Goal: Task Accomplishment & Management: Manage account settings

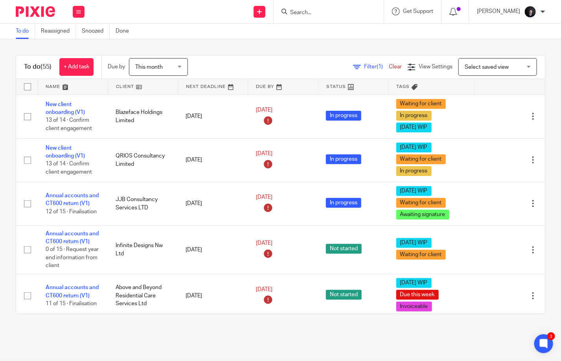
click at [55, 88] on link at bounding box center [73, 87] width 70 height 16
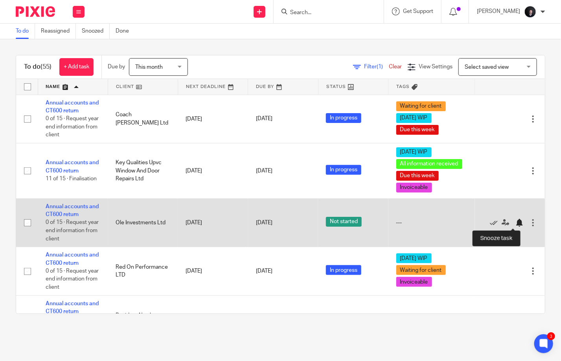
click at [515, 223] on div at bounding box center [519, 223] width 8 height 8
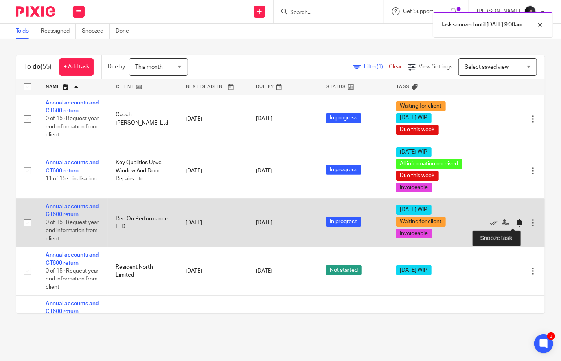
click at [515, 221] on div at bounding box center [519, 223] width 8 height 8
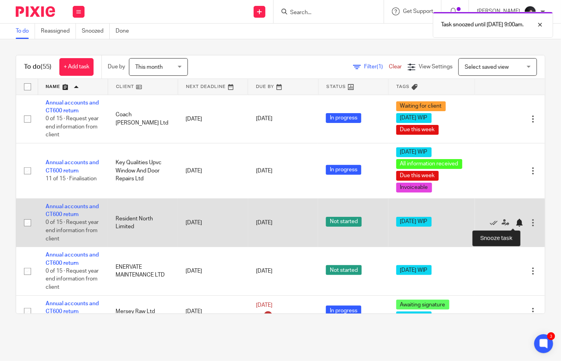
click at [515, 224] on div at bounding box center [519, 223] width 8 height 8
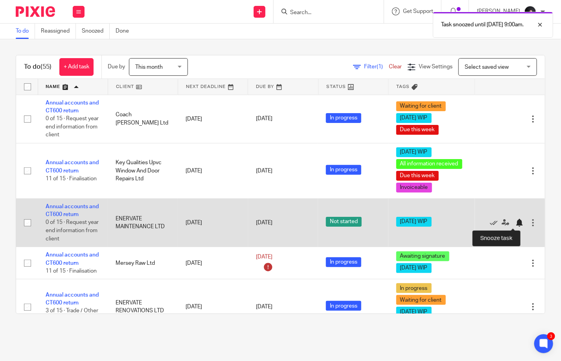
click at [515, 222] on div at bounding box center [519, 223] width 8 height 8
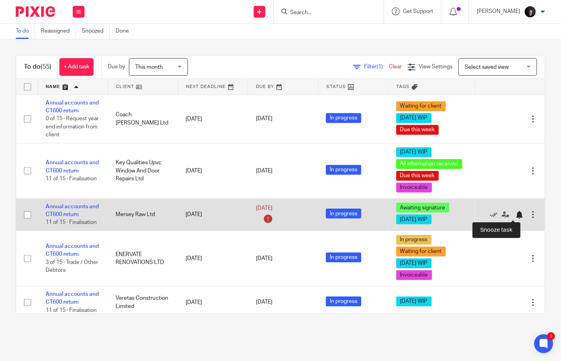
click at [515, 214] on div at bounding box center [519, 215] width 8 height 8
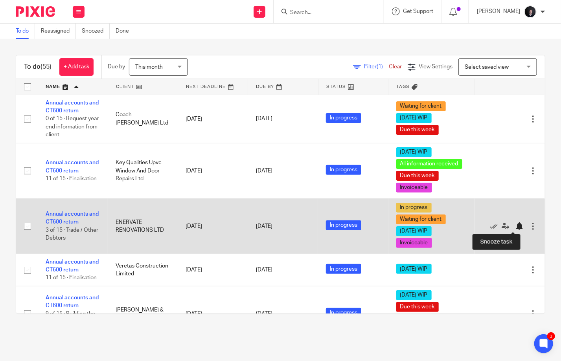
click at [515, 225] on div at bounding box center [519, 226] width 8 height 8
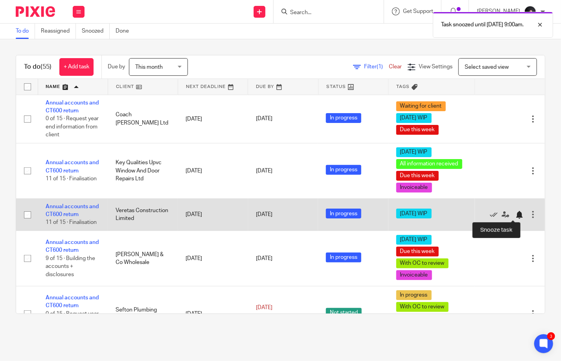
click at [515, 215] on div at bounding box center [519, 215] width 8 height 8
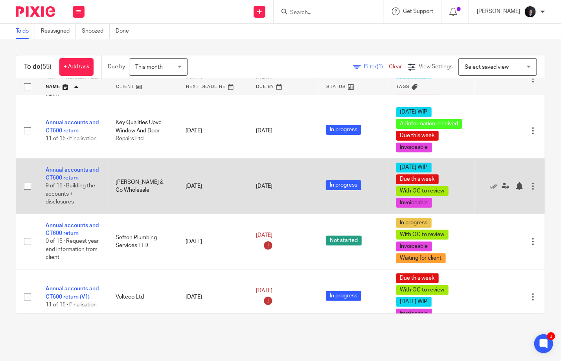
scroll to position [42, 0]
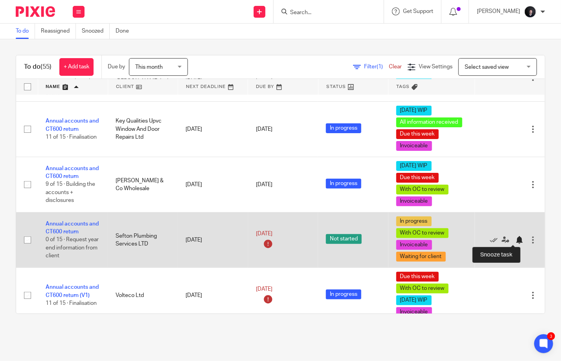
click at [515, 237] on div at bounding box center [519, 240] width 8 height 8
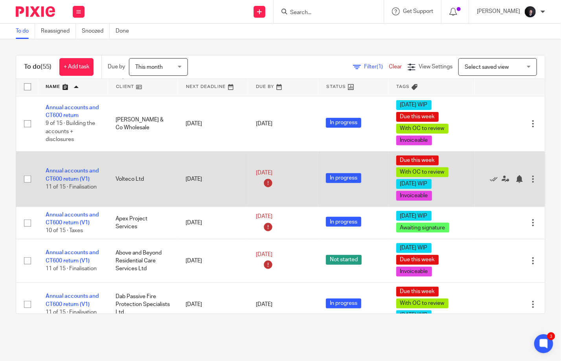
scroll to position [103, 0]
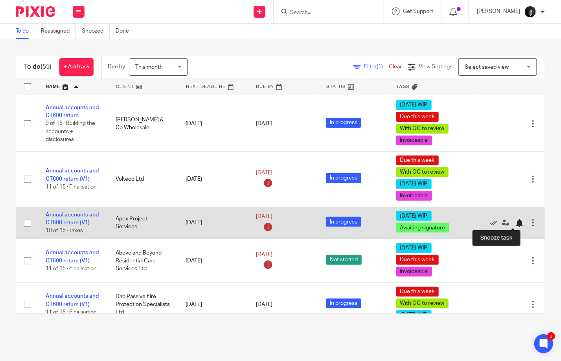
click at [515, 222] on div at bounding box center [519, 223] width 8 height 8
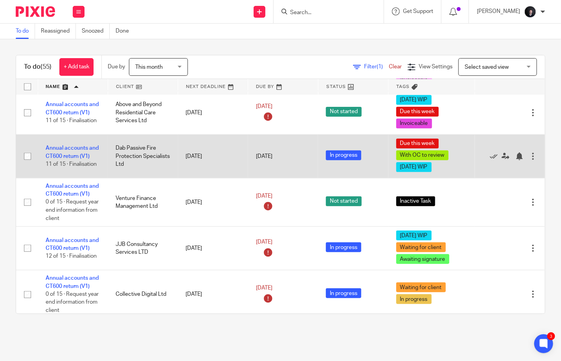
scroll to position [219, 0]
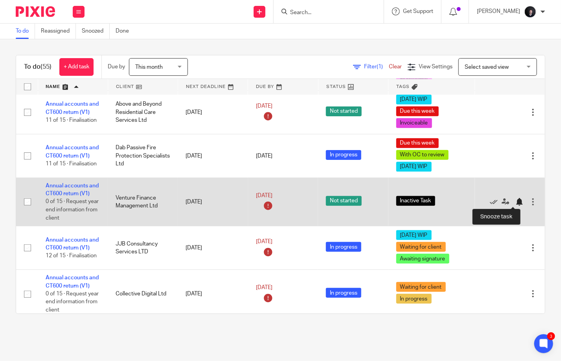
click at [515, 200] on div at bounding box center [519, 202] width 8 height 8
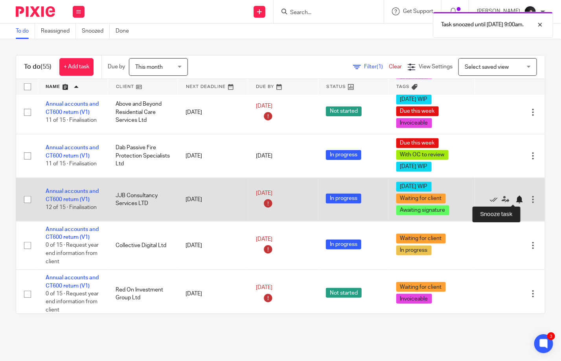
click at [515, 199] on div at bounding box center [519, 200] width 8 height 8
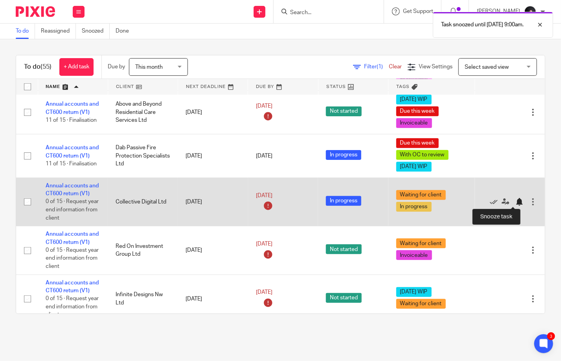
click at [515, 200] on div at bounding box center [519, 202] width 8 height 8
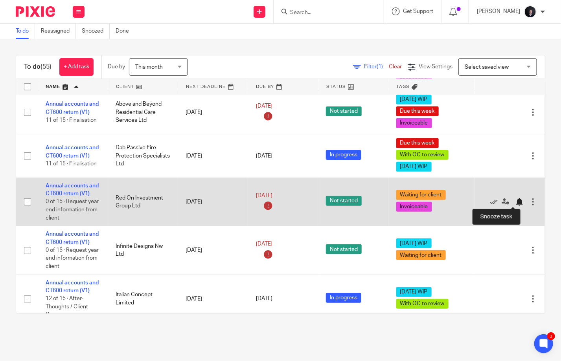
click at [515, 202] on div at bounding box center [519, 202] width 8 height 8
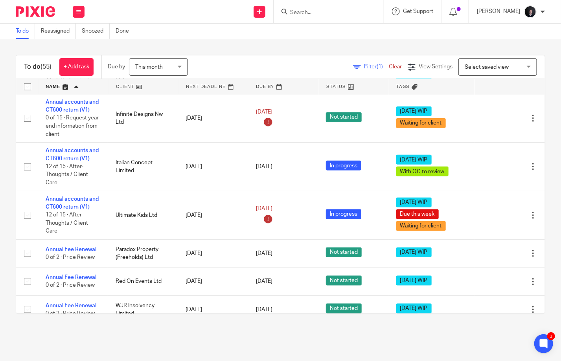
scroll to position [302, 0]
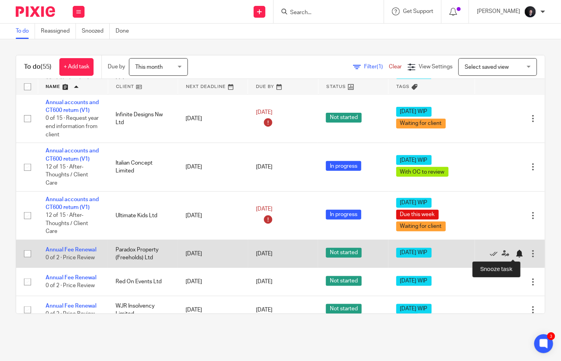
click at [515, 250] on div at bounding box center [519, 254] width 8 height 8
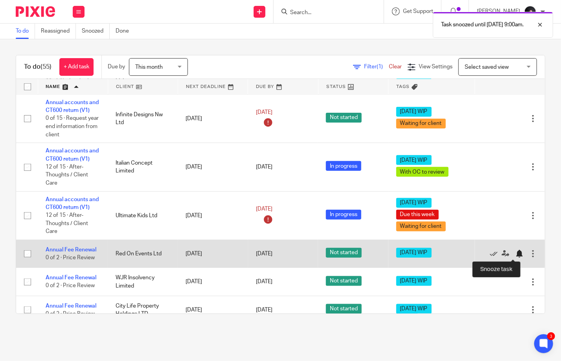
click at [515, 253] on div at bounding box center [519, 254] width 8 height 8
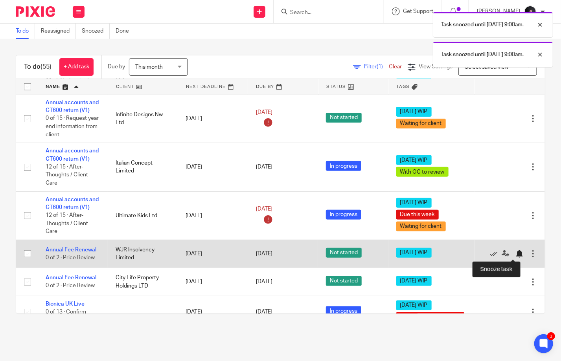
click at [515, 252] on div at bounding box center [519, 254] width 8 height 8
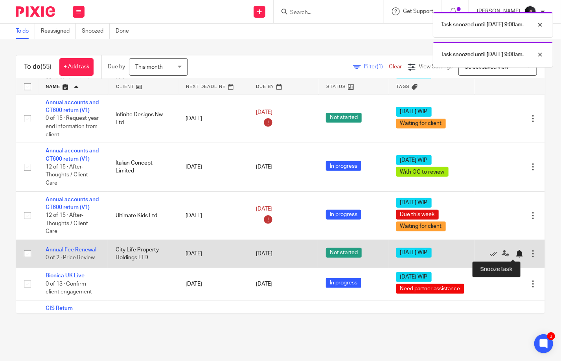
click at [515, 253] on div at bounding box center [519, 254] width 8 height 8
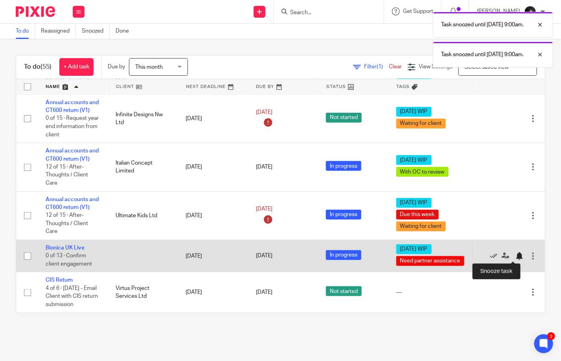
click at [515, 257] on div at bounding box center [519, 256] width 8 height 8
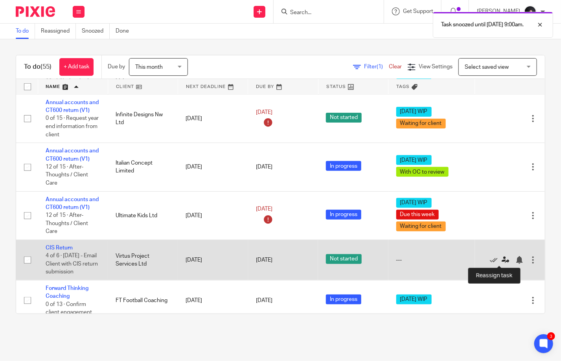
click at [502, 259] on icon at bounding box center [506, 260] width 8 height 8
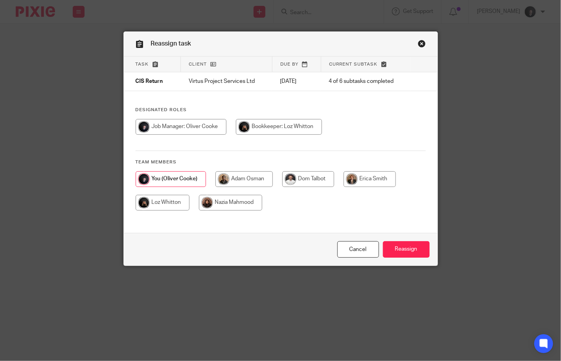
click at [171, 202] on input "radio" at bounding box center [163, 203] width 54 height 16
radio input "true"
click at [402, 252] on input "Reassign" at bounding box center [406, 249] width 47 height 17
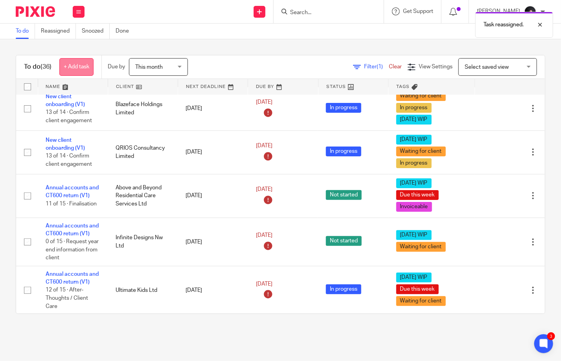
scroll to position [7, 0]
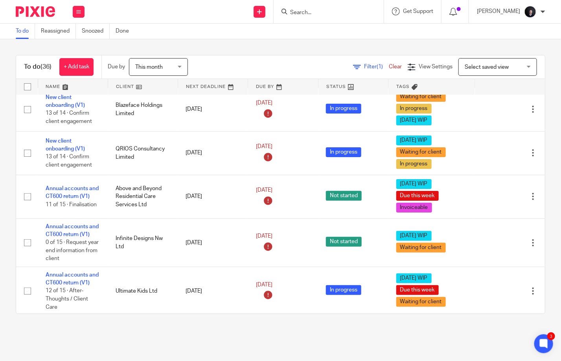
click at [58, 84] on link at bounding box center [73, 87] width 70 height 16
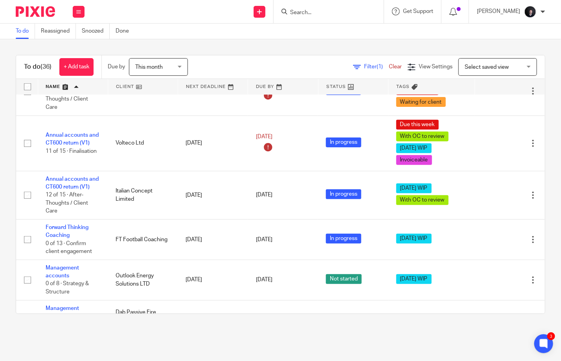
scroll to position [323, 0]
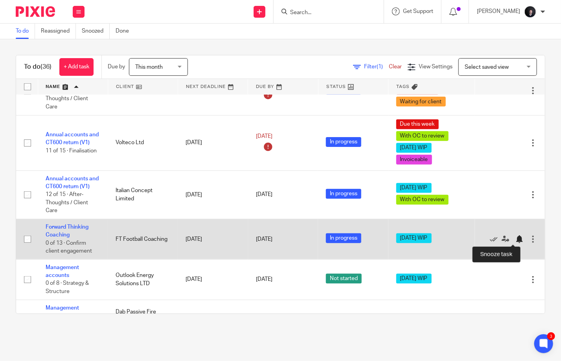
click at [515, 241] on div at bounding box center [519, 239] width 8 height 8
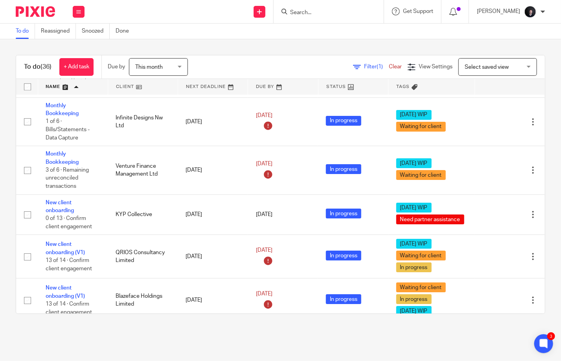
scroll to position [1127, 0]
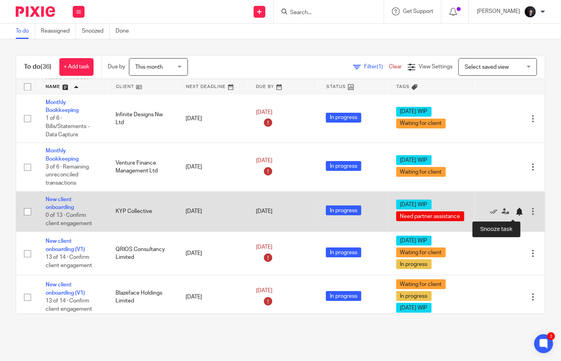
click at [515, 211] on div at bounding box center [519, 212] width 8 height 8
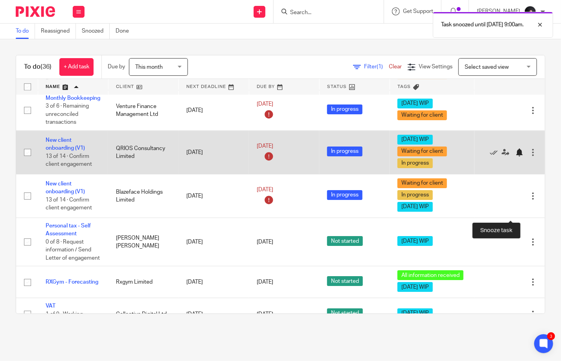
click at [515, 156] on div at bounding box center [519, 153] width 8 height 8
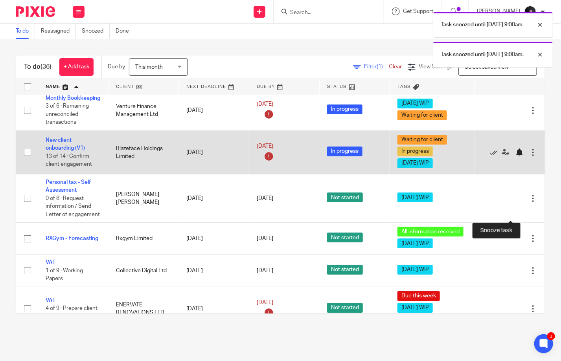
click at [515, 156] on div at bounding box center [519, 153] width 8 height 8
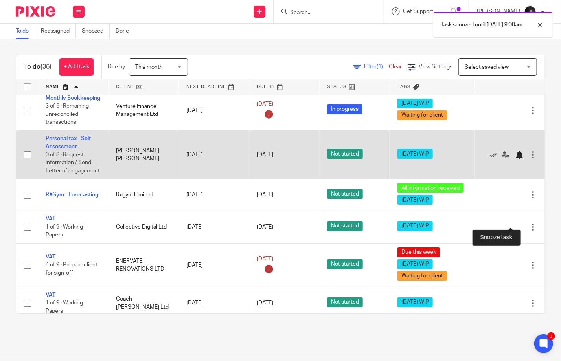
click at [515, 159] on div at bounding box center [519, 155] width 8 height 8
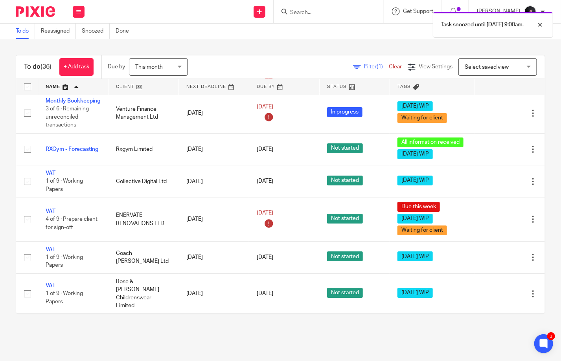
scroll to position [1184, 0]
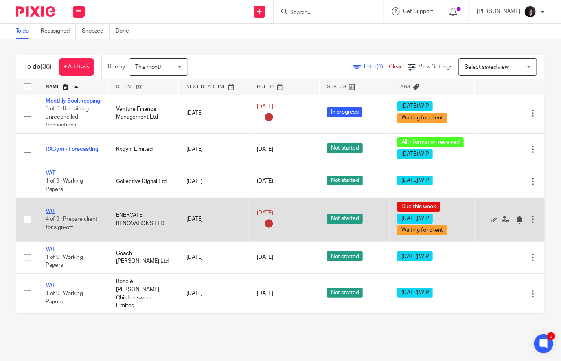
click at [52, 213] on link "VAT" at bounding box center [51, 212] width 10 height 6
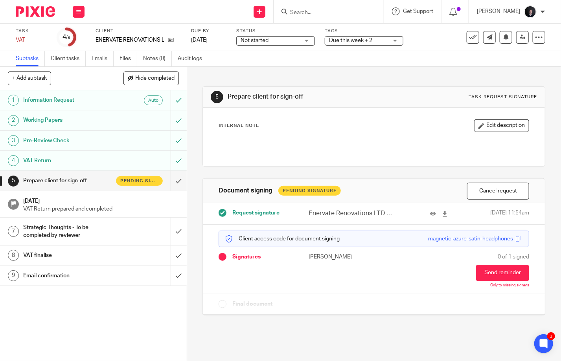
click at [34, 7] on img at bounding box center [35, 11] width 39 height 11
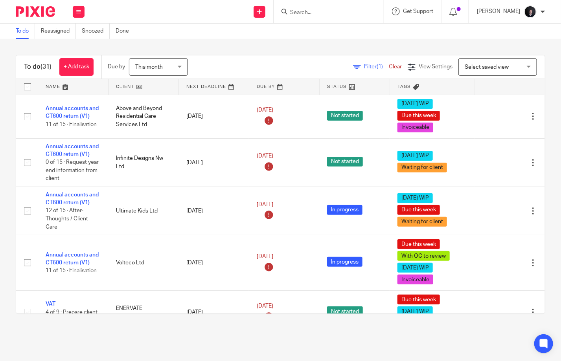
click at [54, 85] on link at bounding box center [73, 87] width 70 height 16
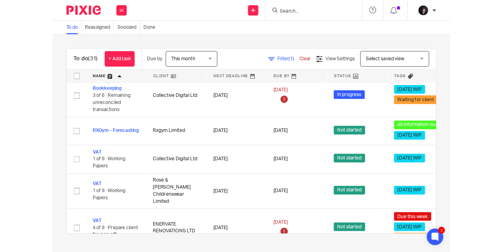
scroll to position [1185, 0]
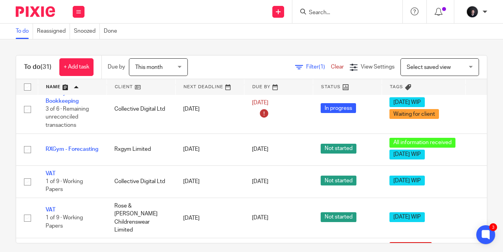
click at [132, 88] on link at bounding box center [141, 87] width 68 height 16
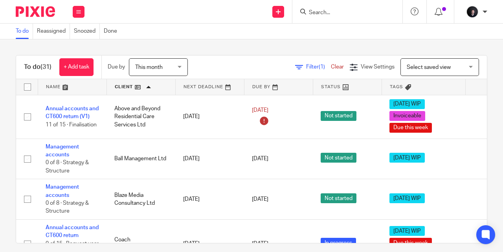
click at [123, 88] on link at bounding box center [141, 87] width 68 height 16
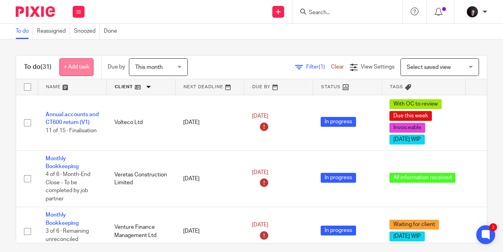
click at [77, 65] on link "+ Add task" at bounding box center [76, 67] width 34 height 18
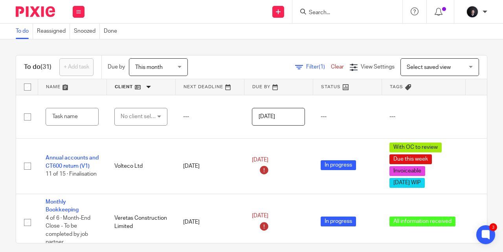
click at [184, 30] on div "To do Reassigned Snoozed Done" at bounding box center [251, 32] width 503 height 16
click at [280, 11] on icon at bounding box center [278, 11] width 5 height 5
click at [286, 50] on link "Create task" at bounding box center [278, 47] width 55 height 11
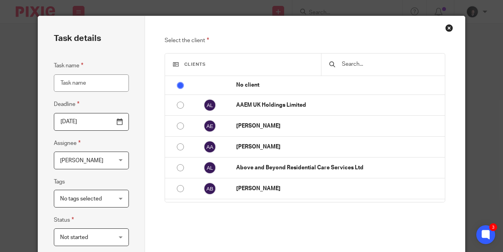
click at [69, 85] on input "Task name" at bounding box center [91, 83] width 75 height 18
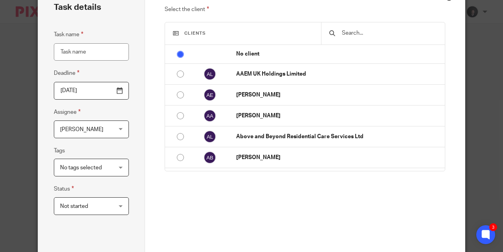
scroll to position [31, 0]
click at [83, 50] on input "Task name" at bounding box center [91, 52] width 75 height 18
type input "Mersey Raw Payrun"
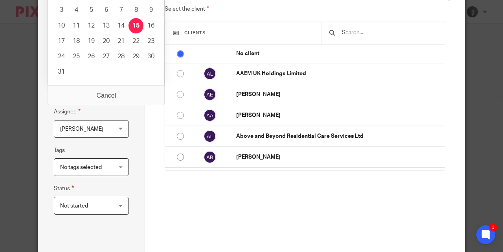
click at [93, 89] on input "[DATE]" at bounding box center [91, 90] width 75 height 18
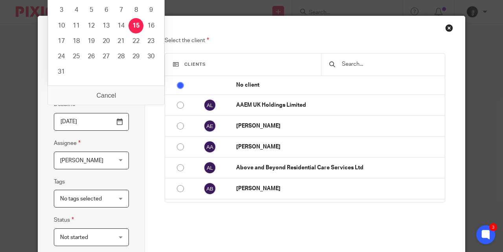
scroll to position [0, 0]
type input "2025-08-18"
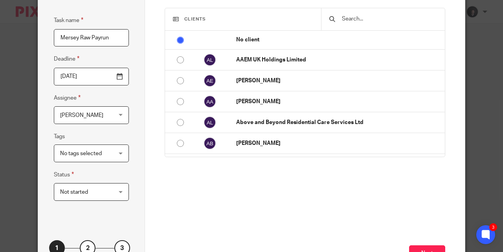
scroll to position [46, 0]
click at [88, 156] on span "No tags selected" at bounding box center [87, 152] width 55 height 17
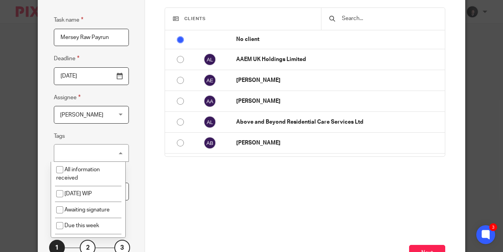
click at [88, 156] on div "No tags selected" at bounding box center [91, 153] width 75 height 18
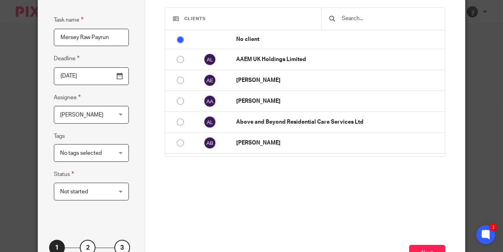
click at [357, 22] on input "text" at bounding box center [389, 18] width 96 height 9
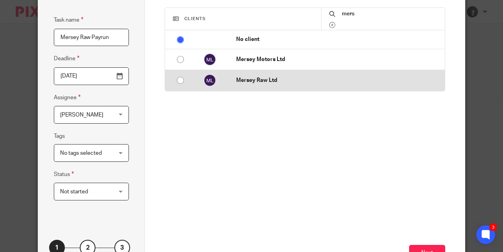
type input "mers"
click at [269, 81] on p "Mersey Raw Ltd" at bounding box center [338, 80] width 205 height 8
radio input "false"
radio input "true"
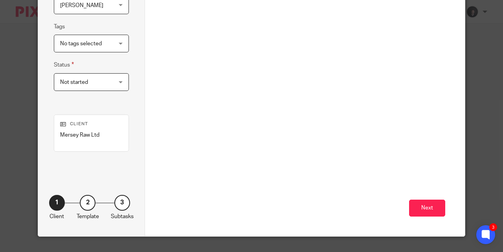
scroll to position [155, 0]
click at [424, 207] on button "Next" at bounding box center [427, 207] width 36 height 17
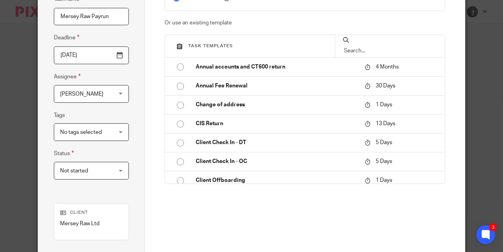
scroll to position [66, 0]
click at [357, 46] on input "text" at bounding box center [390, 50] width 94 height 9
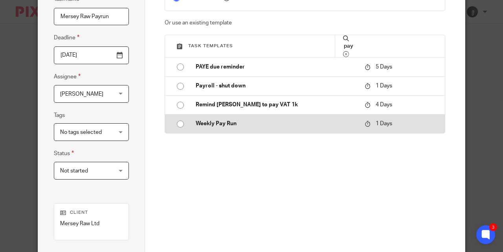
type input "pay"
click at [244, 123] on p "Weekly Pay Run" at bounding box center [277, 123] width 162 height 8
type input "2025-08-16"
checkbox input "false"
radio input "true"
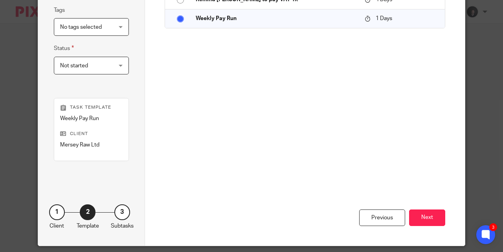
scroll to position [172, 0]
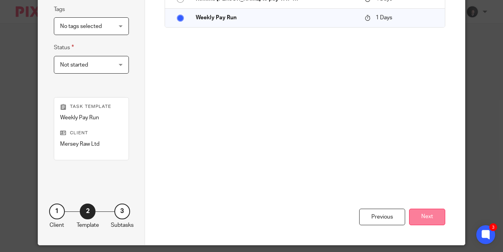
click at [431, 213] on button "Next" at bounding box center [427, 216] width 36 height 17
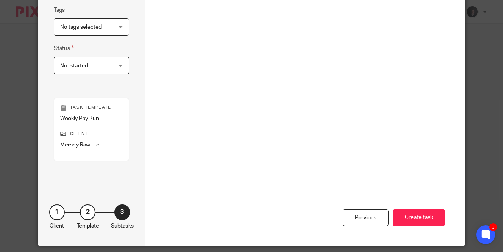
scroll to position [173, 0]
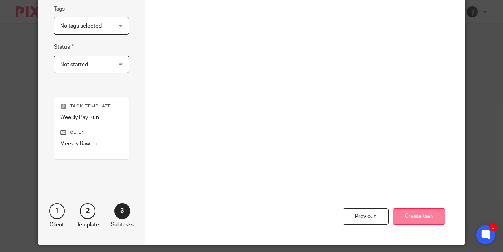
click at [422, 210] on button "Create task" at bounding box center [419, 216] width 53 height 17
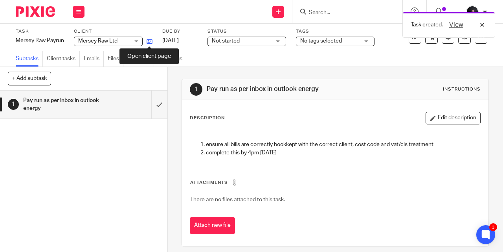
click at [150, 40] on icon at bounding box center [150, 42] width 6 height 6
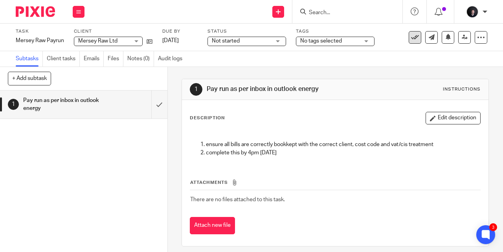
click at [409, 40] on button at bounding box center [415, 37] width 13 height 13
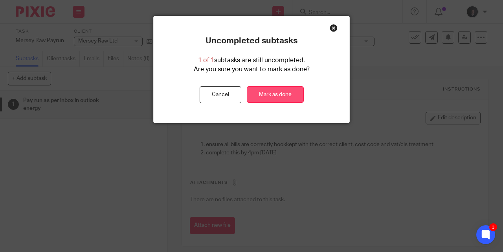
click at [261, 99] on link "Mark as done" at bounding box center [275, 94] width 57 height 17
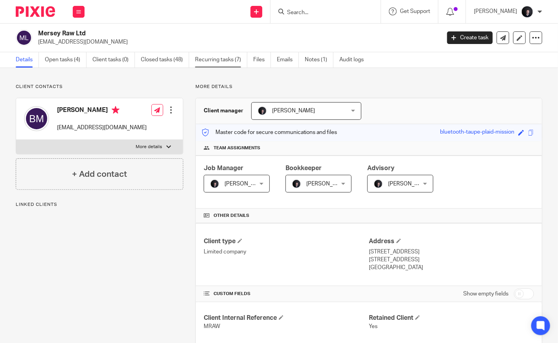
click at [219, 61] on link "Recurring tasks (7)" at bounding box center [221, 59] width 52 height 15
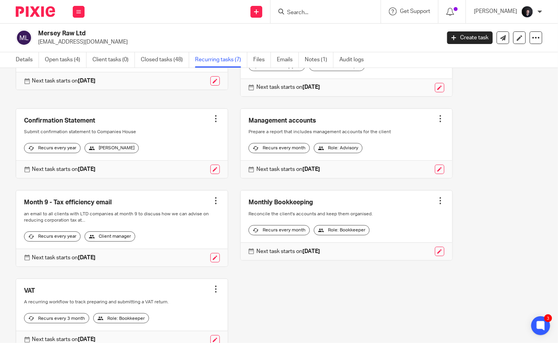
scroll to position [142, 0]
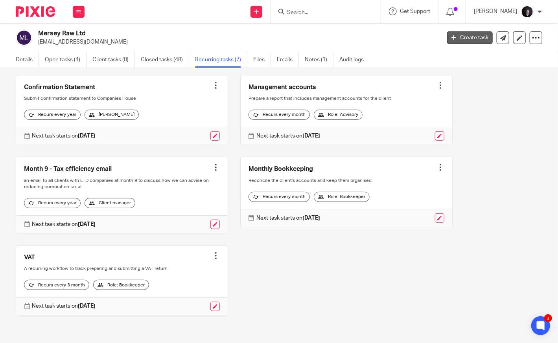
click at [457, 41] on link "Create task" at bounding box center [470, 37] width 46 height 13
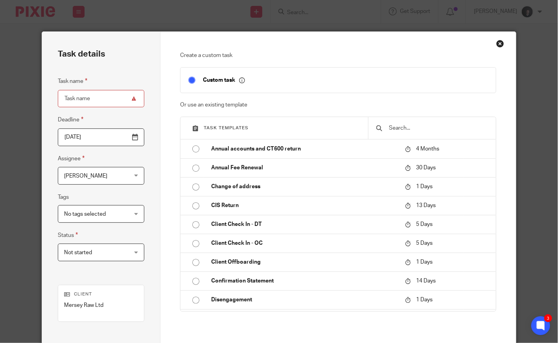
click at [498, 44] on div "Close this dialog window" at bounding box center [500, 44] width 8 height 8
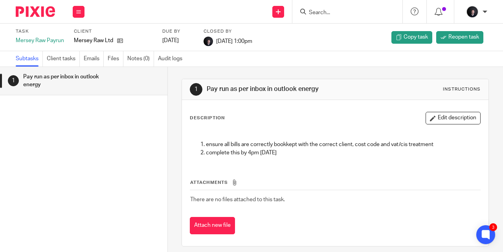
click at [40, 12] on img at bounding box center [35, 11] width 39 height 11
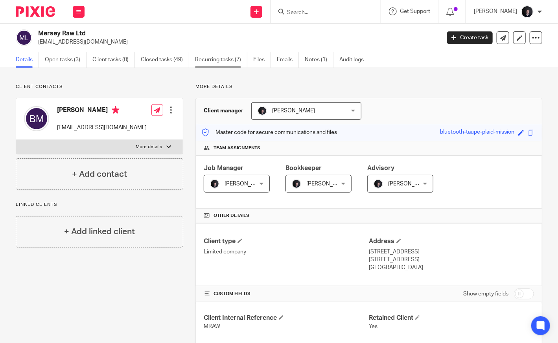
click at [222, 59] on link "Recurring tasks (7)" at bounding box center [221, 59] width 52 height 15
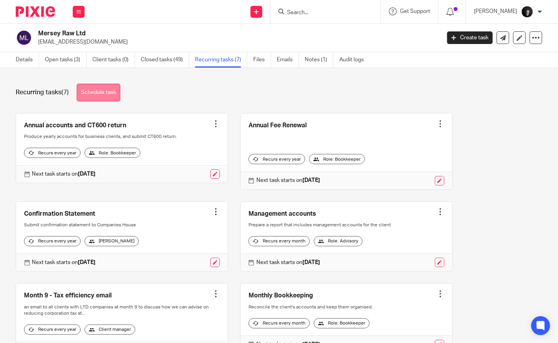
click at [118, 96] on link "Schedule task" at bounding box center [99, 93] width 44 height 18
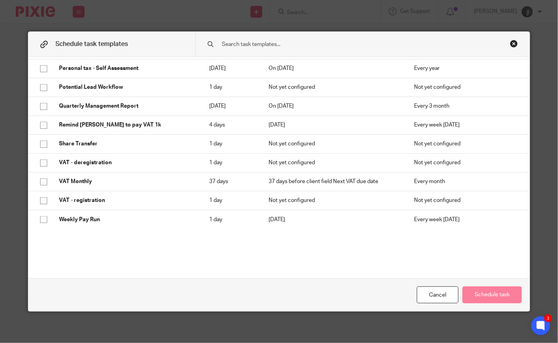
scroll to position [331, 0]
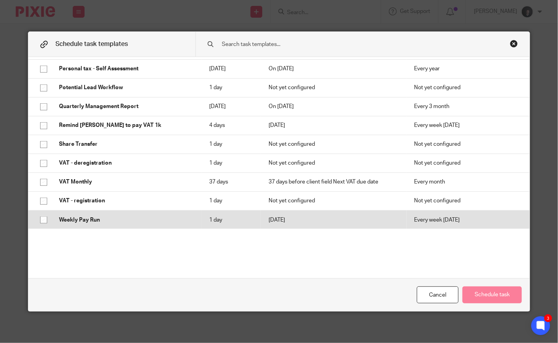
click at [40, 219] on input "checkbox" at bounding box center [43, 220] width 15 height 15
checkbox input "true"
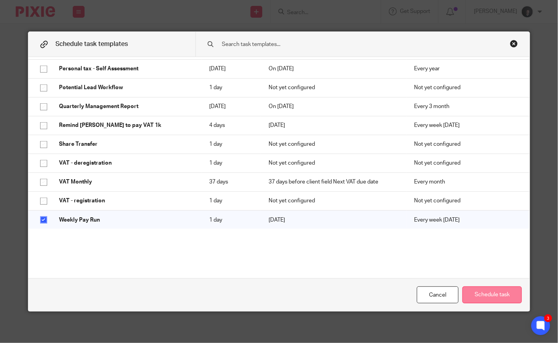
click at [485, 294] on button "Schedule task" at bounding box center [491, 295] width 59 height 17
